Goal: Navigation & Orientation: Find specific page/section

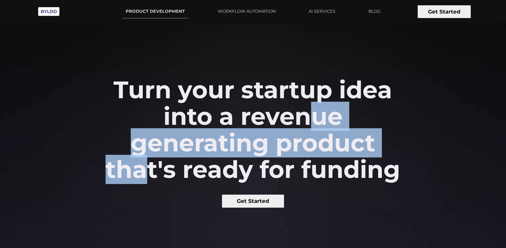
drag, startPoint x: 215, startPoint y: 128, endPoint x: 402, endPoint y: 191, distance: 197.7
click at [402, 191] on div "Turn your startup idea into a revenue generating product that's ready for fundi…" at bounding box center [253, 141] width 506 height 131
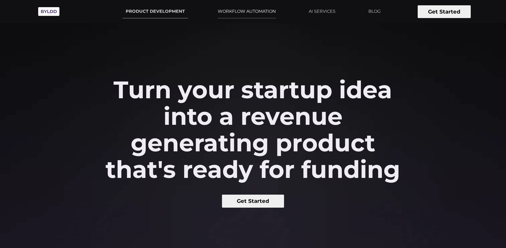
click at [243, 12] on link "WORKFLOW AUTOMATION" at bounding box center [247, 11] width 64 height 13
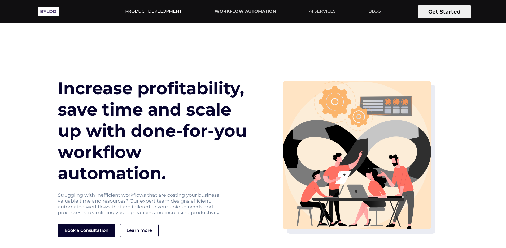
click at [155, 11] on link "PRODUCT DEVELOPMENT" at bounding box center [153, 11] width 63 height 13
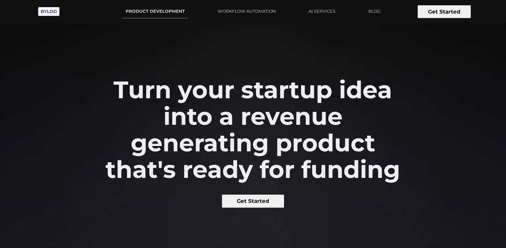
click at [48, 11] on img at bounding box center [49, 11] width 27 height 15
